Goal: Find specific page/section: Find specific page/section

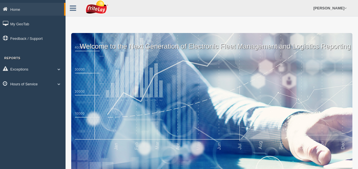
click at [60, 85] on span at bounding box center [58, 84] width 7 height 3
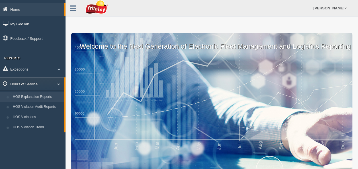
click at [50, 98] on link "HOS Explanation Reports" at bounding box center [37, 97] width 54 height 10
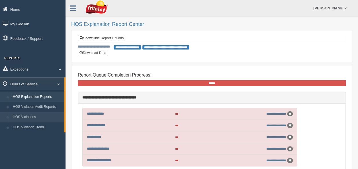
click at [34, 118] on link "HOS Violations" at bounding box center [37, 117] width 54 height 10
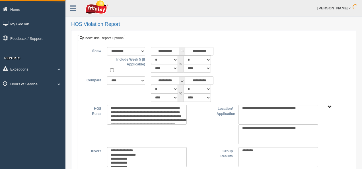
type input "*********"
